Goal: Navigation & Orientation: Find specific page/section

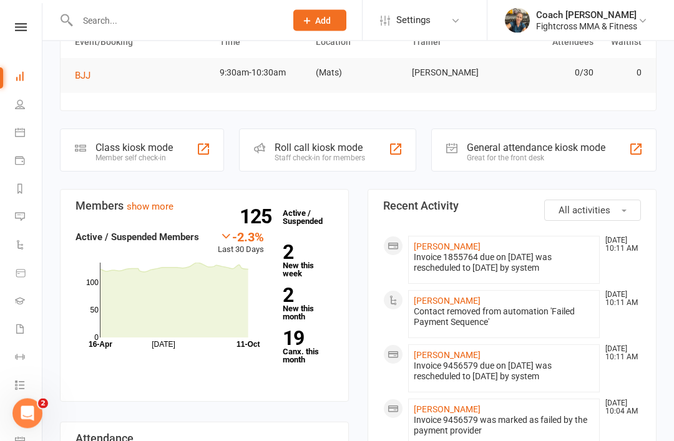
scroll to position [79, 0]
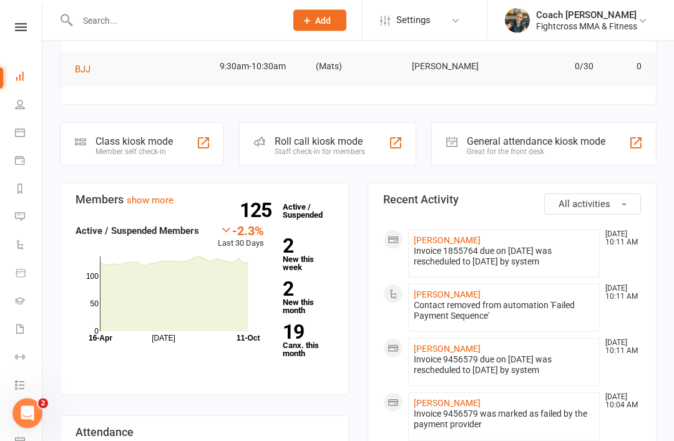
click at [439, 349] on link "[PERSON_NAME]" at bounding box center [447, 349] width 67 height 10
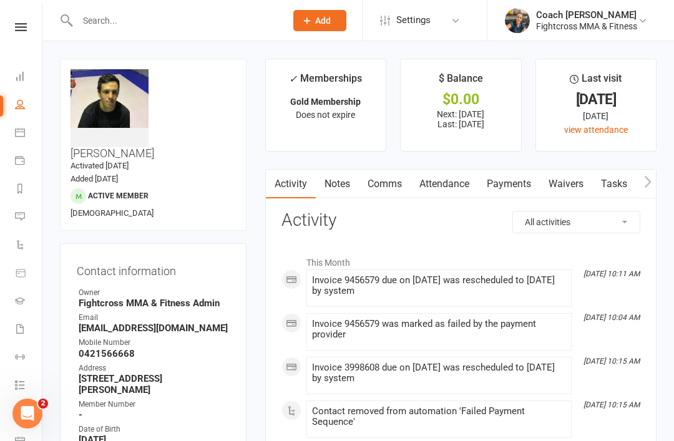
click at [515, 187] on link "Payments" at bounding box center [509, 184] width 62 height 29
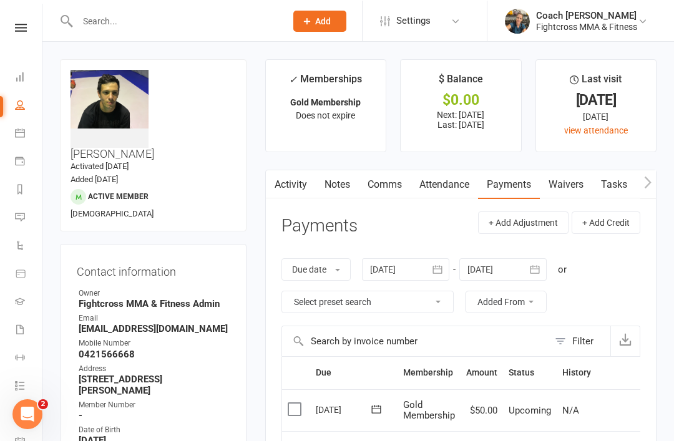
click at [28, 138] on link "Calendar" at bounding box center [29, 134] width 28 height 28
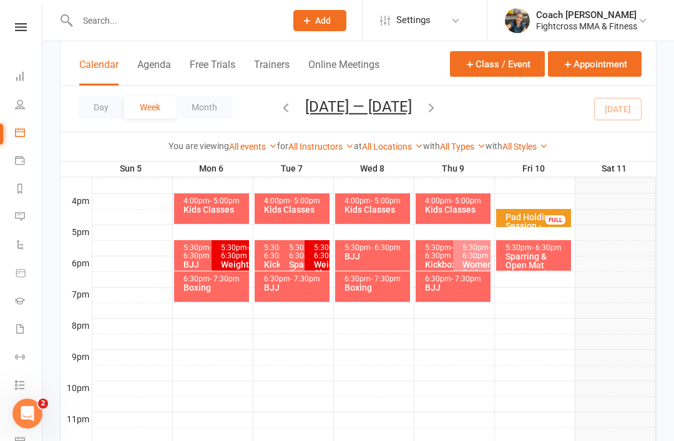
scroll to position [550, 0]
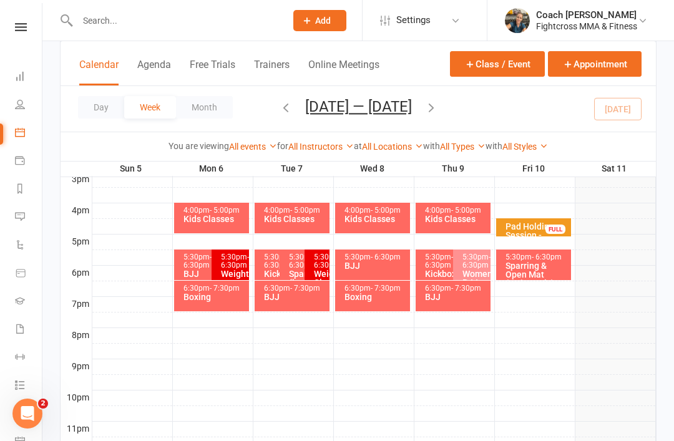
click at [187, 270] on div "BJJ" at bounding box center [209, 274] width 52 height 9
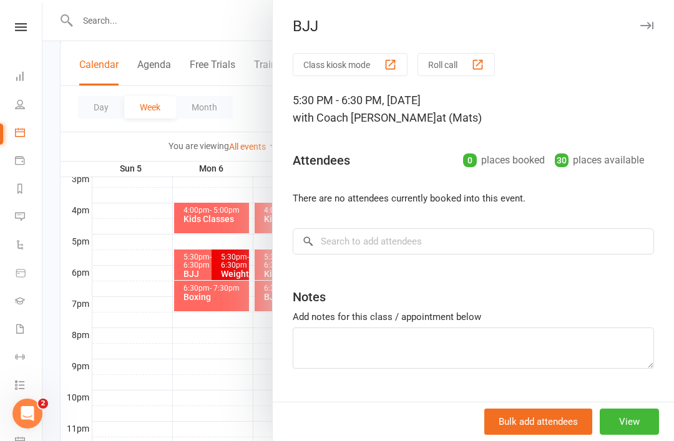
click at [197, 425] on div at bounding box center [357, 220] width 631 height 441
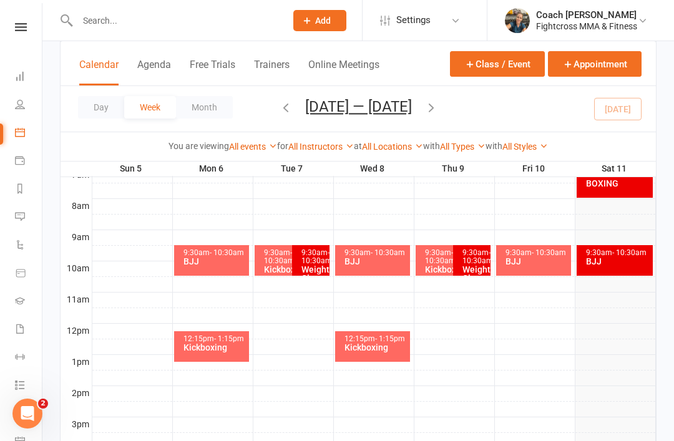
scroll to position [304, 0]
click at [216, 259] on div "BJJ" at bounding box center [215, 262] width 64 height 9
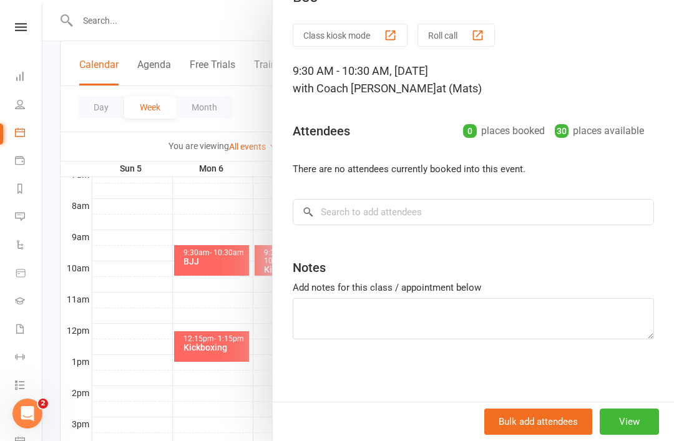
scroll to position [29, 0]
click at [136, 284] on div at bounding box center [357, 220] width 631 height 441
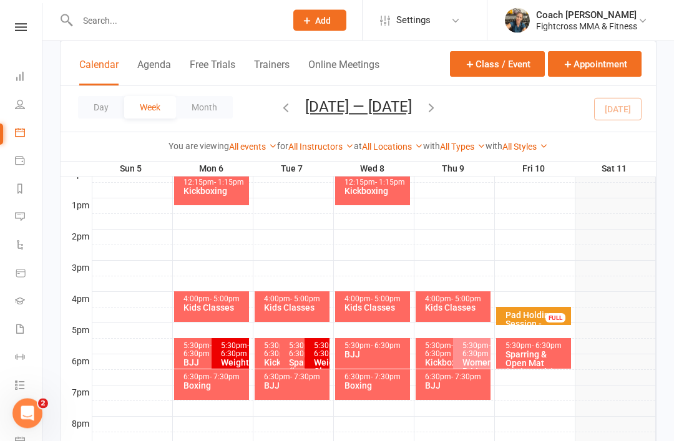
scroll to position [471, 0]
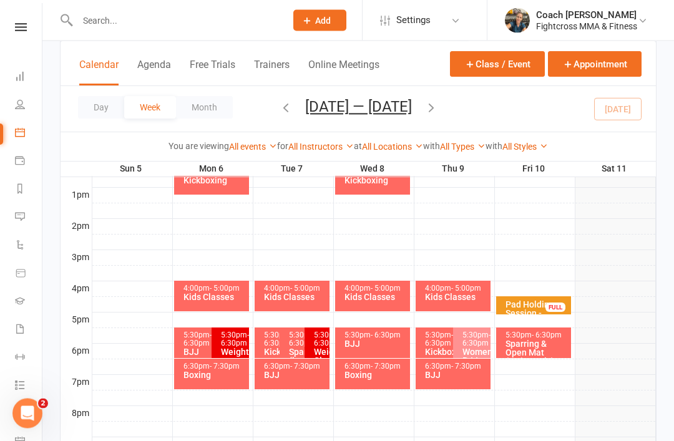
click at [285, 376] on div "BJJ" at bounding box center [295, 375] width 64 height 9
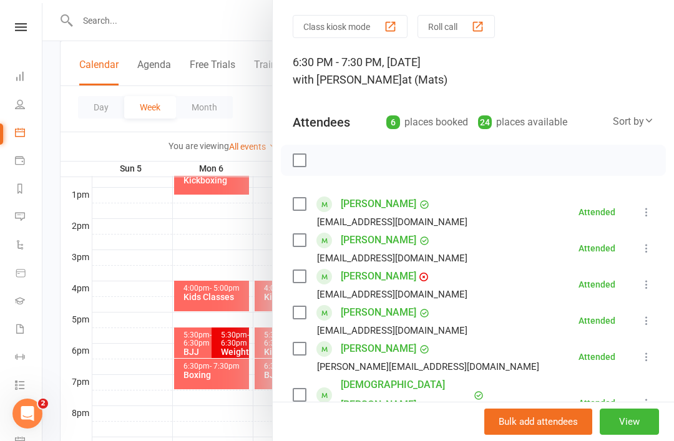
scroll to position [39, 0]
click at [217, 440] on div at bounding box center [357, 220] width 631 height 441
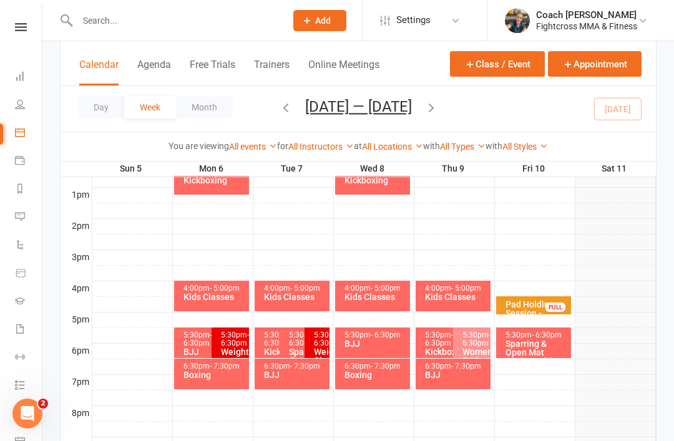
click at [193, 348] on div "BJJ" at bounding box center [209, 352] width 52 height 9
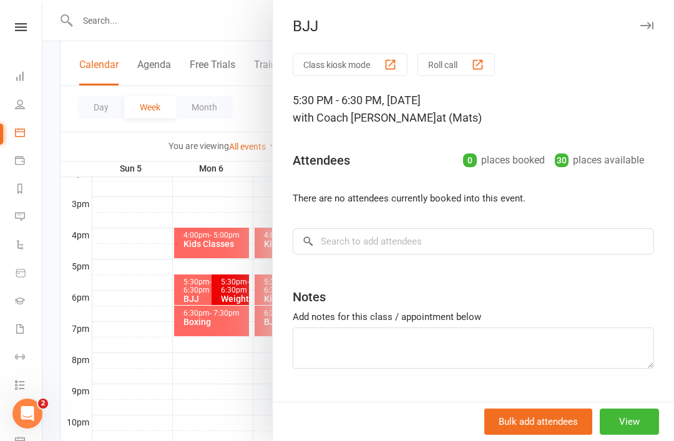
scroll to position [514, 0]
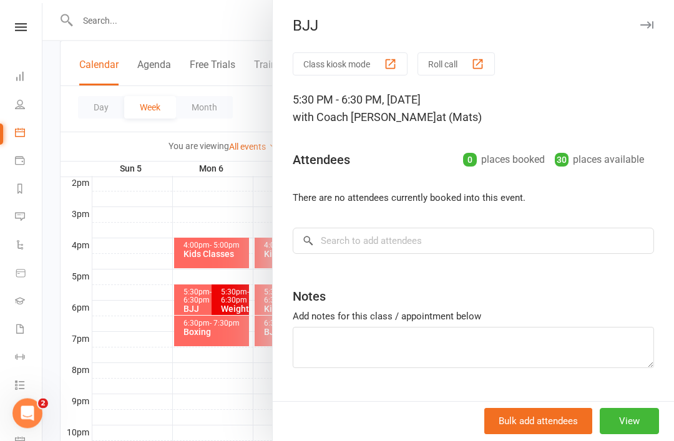
click at [216, 216] on div at bounding box center [357, 220] width 631 height 441
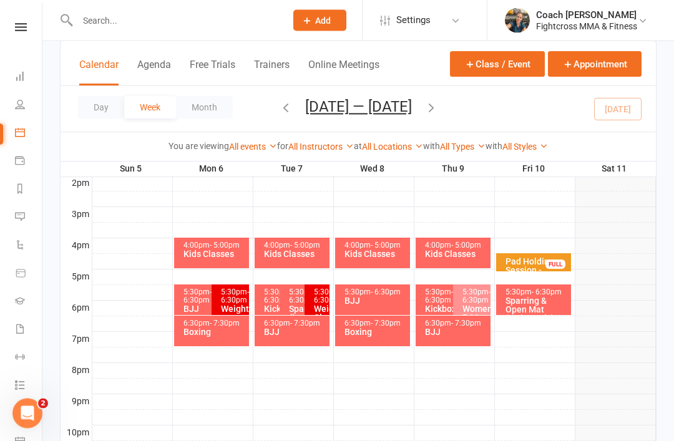
scroll to position [515, 0]
click at [379, 296] on span "- 6:30pm" at bounding box center [386, 292] width 30 height 9
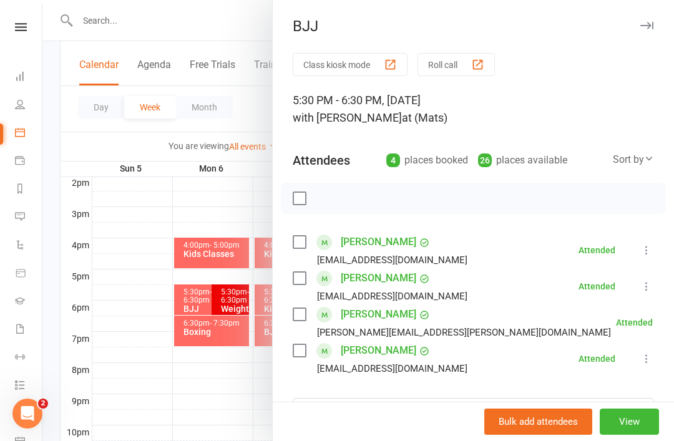
click at [204, 383] on div at bounding box center [357, 220] width 631 height 441
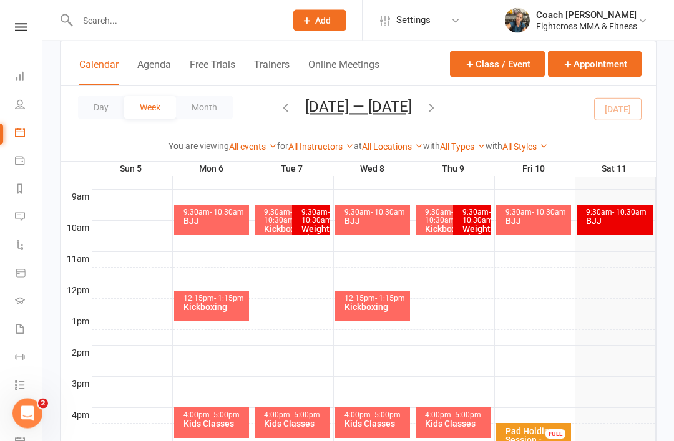
click at [208, 218] on div "BJJ" at bounding box center [215, 221] width 64 height 9
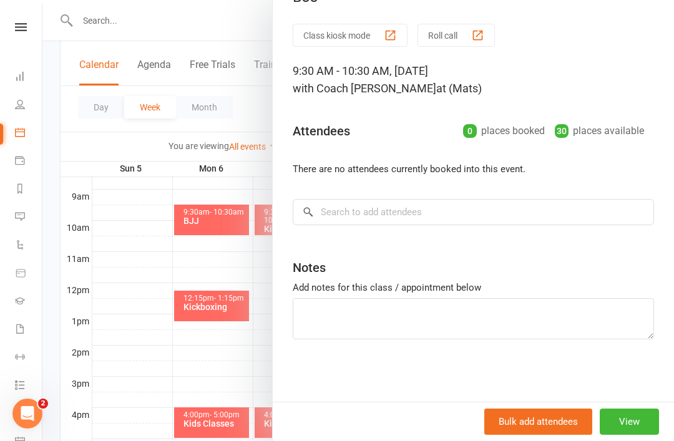
scroll to position [29, 0]
click at [129, 292] on div at bounding box center [357, 220] width 631 height 441
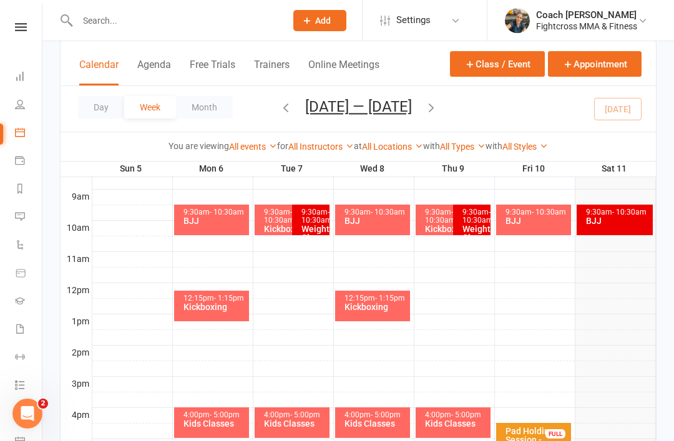
click at [372, 219] on div "BJJ" at bounding box center [376, 220] width 64 height 9
